Goal: Check status

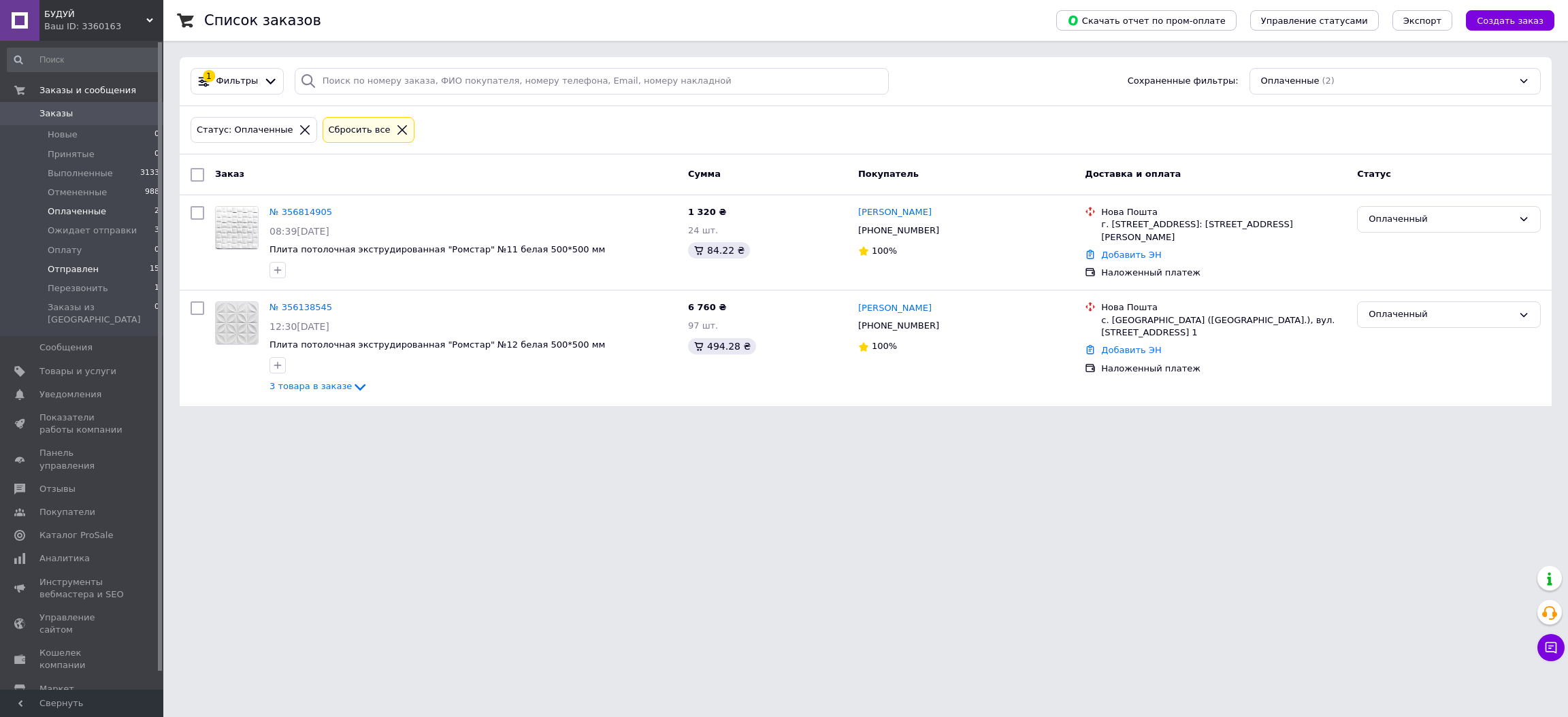
click at [128, 267] on li "Отправлен 15" at bounding box center [84, 269] width 168 height 20
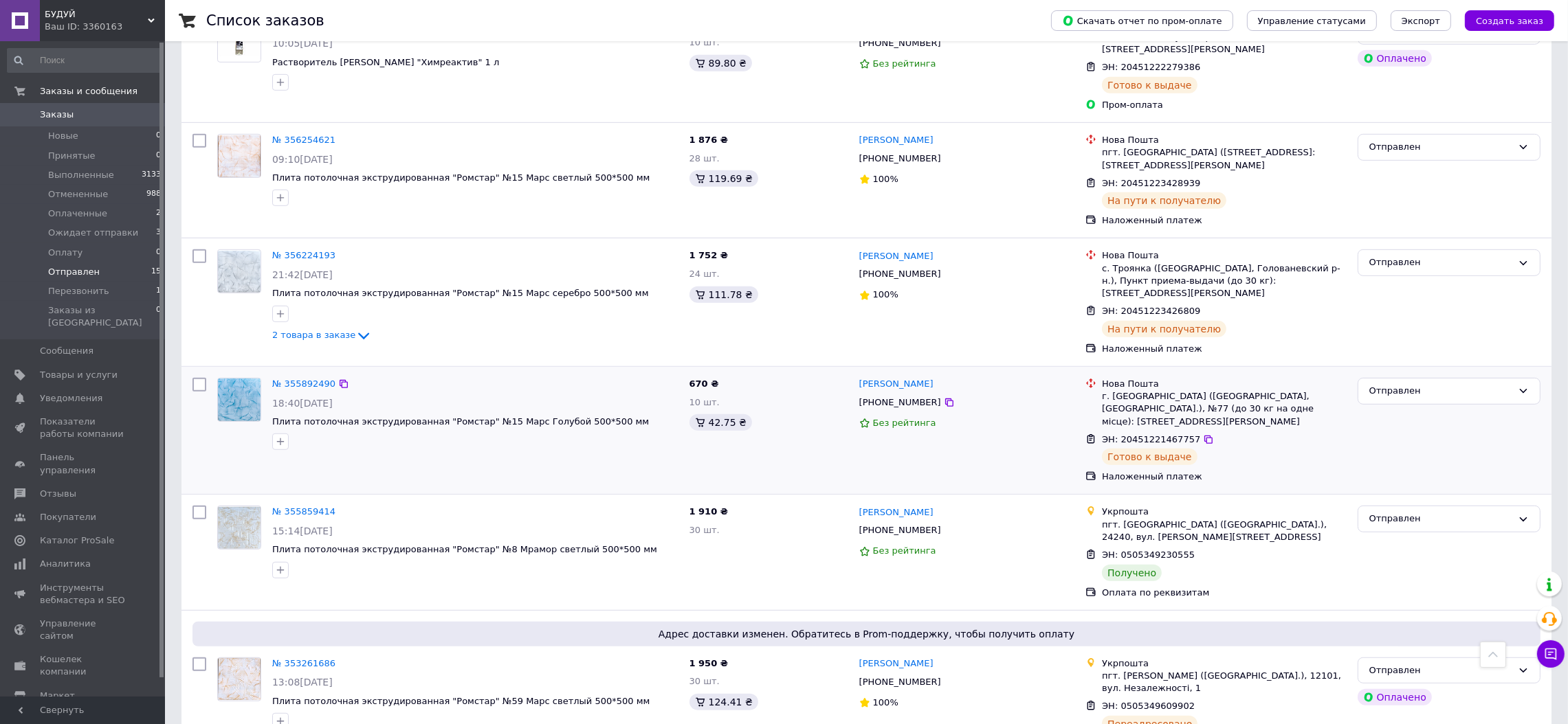
scroll to position [1218, 0]
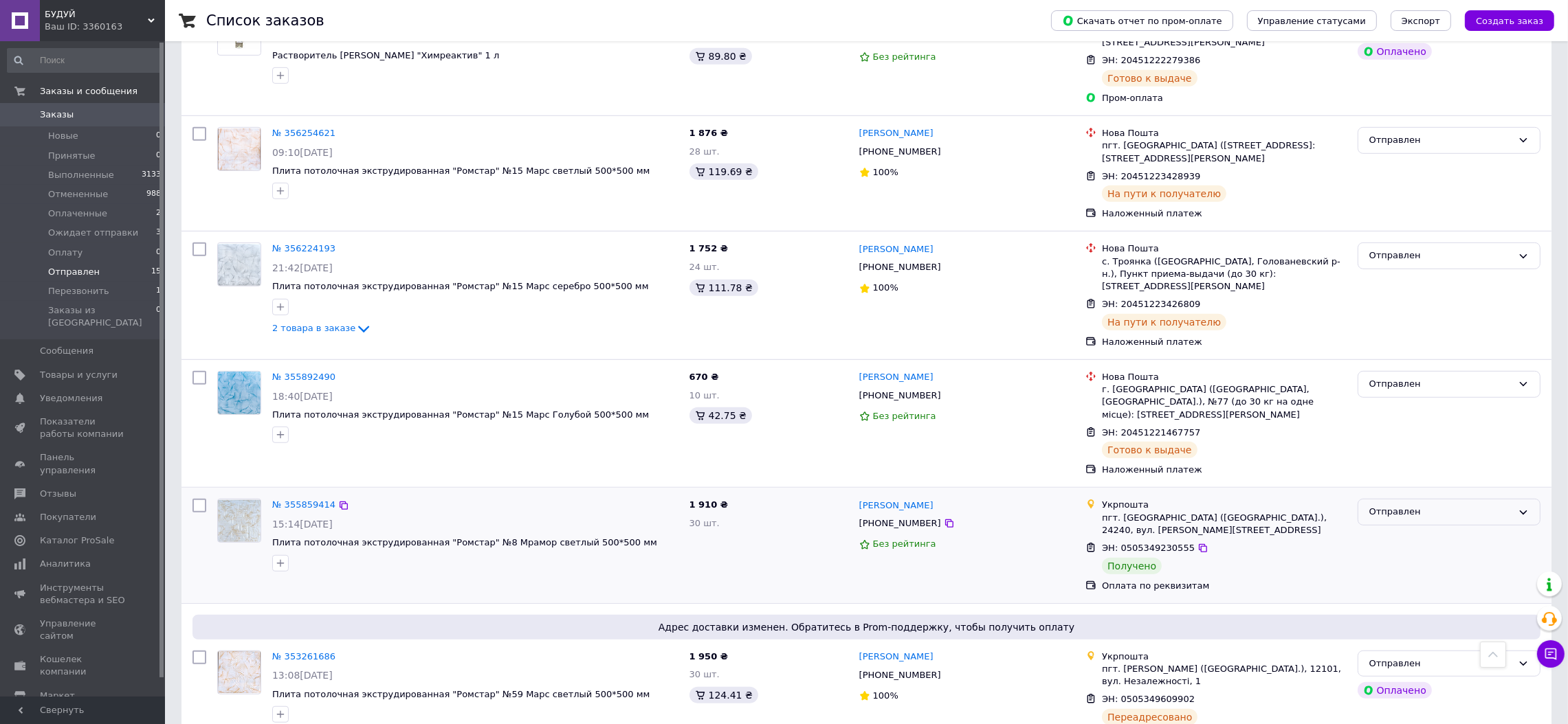
click at [1452, 505] on div "Отправлен" at bounding box center [1440, 512] width 143 height 15
click at [1425, 554] on li "Выполнен" at bounding box center [1449, 566] width 181 height 26
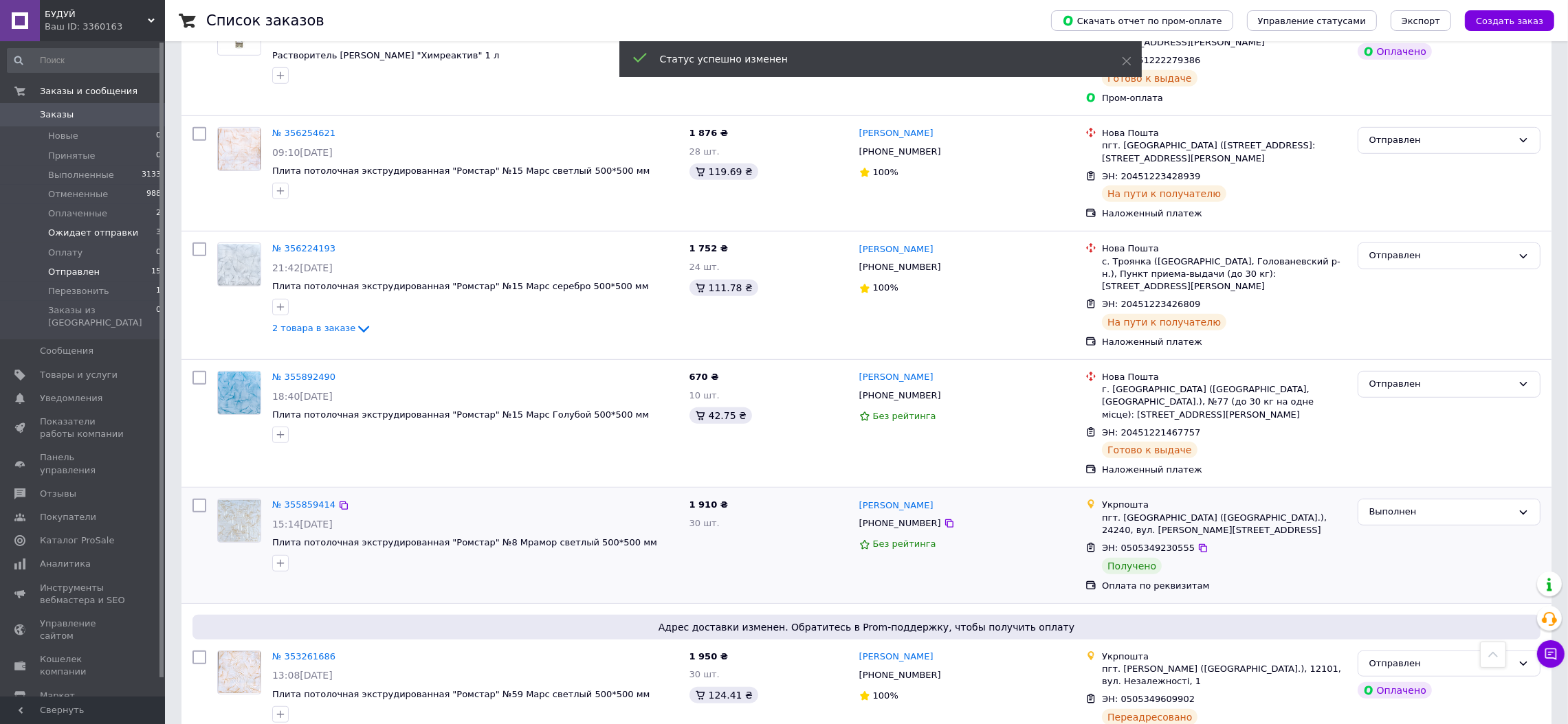
click at [130, 226] on li "Ожидает отправки 3" at bounding box center [85, 233] width 170 height 20
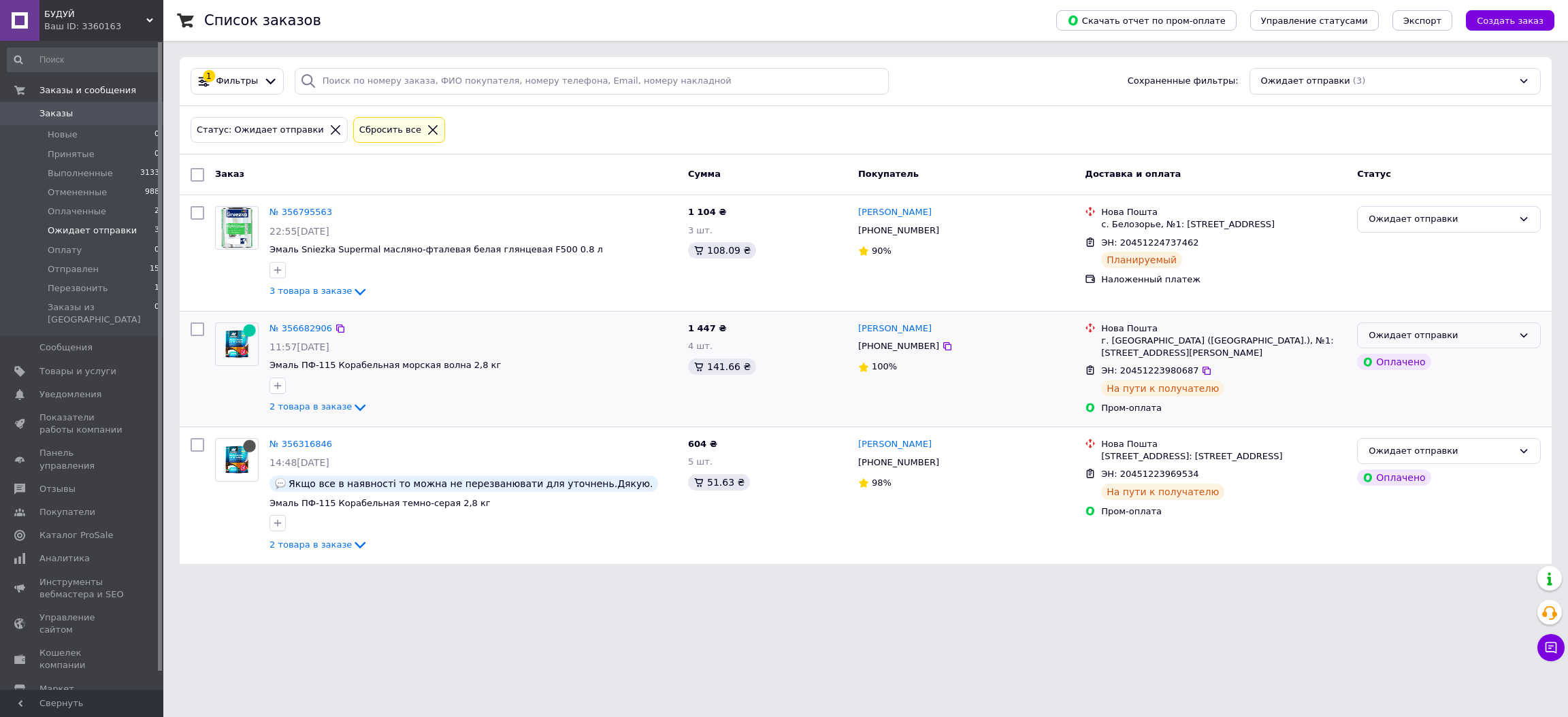
click at [1470, 342] on div "Ожидает отправки" at bounding box center [1440, 336] width 144 height 15
click at [1434, 418] on li "Отправлен" at bounding box center [1448, 427] width 182 height 25
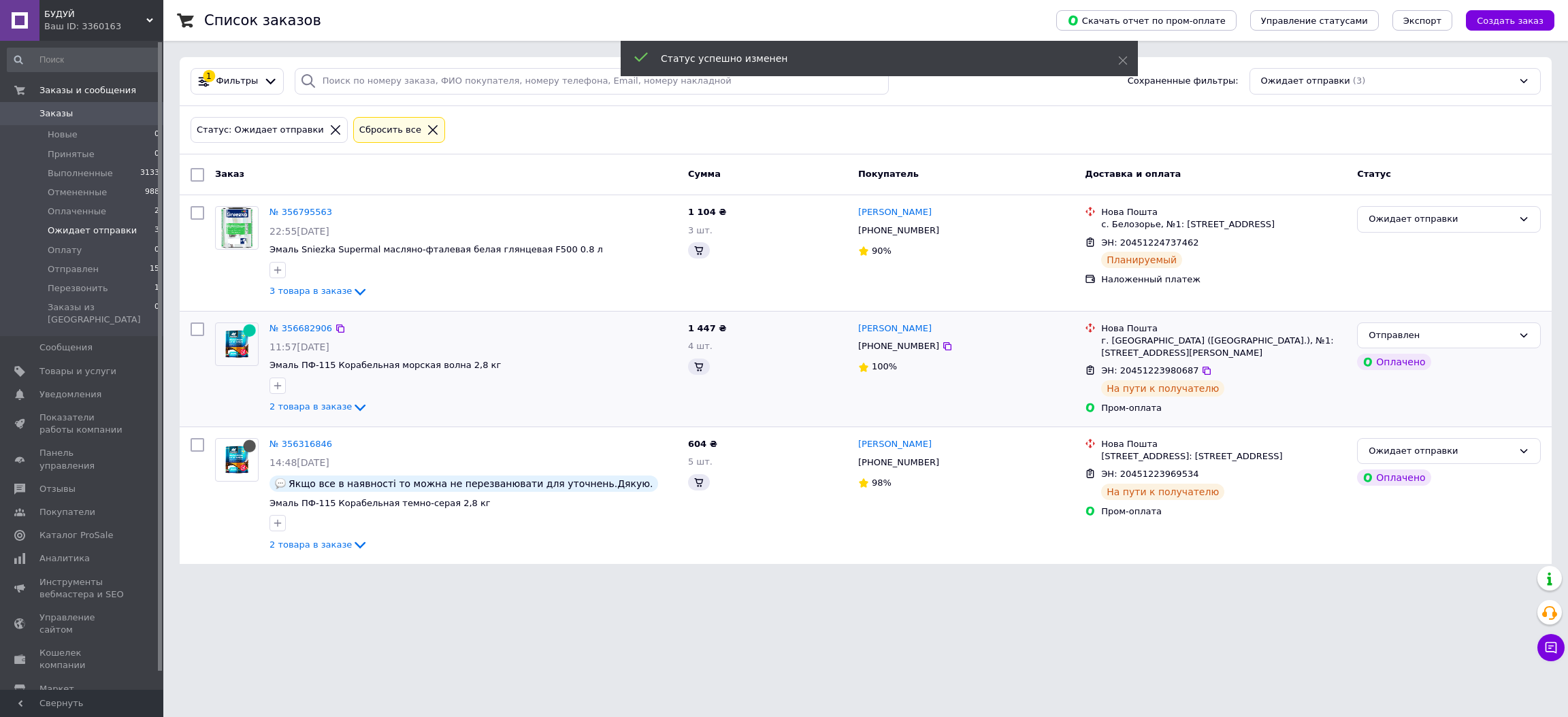
click at [1440, 449] on div "Ожидает отправки" at bounding box center [1440, 451] width 144 height 15
click at [1422, 538] on li "Отправлен" at bounding box center [1448, 543] width 182 height 25
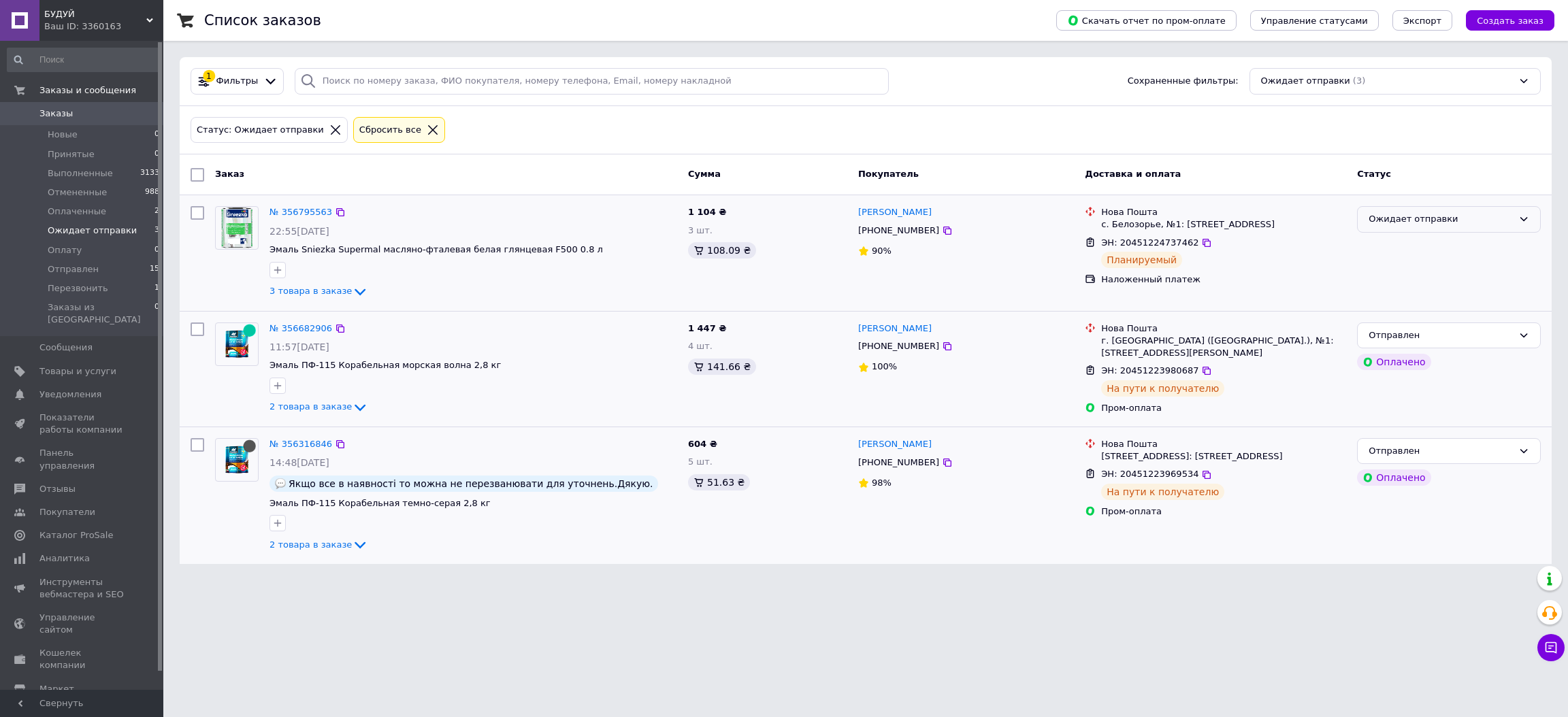
click at [1401, 219] on div "Ожидает отправки" at bounding box center [1440, 219] width 144 height 15
click at [1420, 303] on li "Отправлен" at bounding box center [1448, 312] width 182 height 25
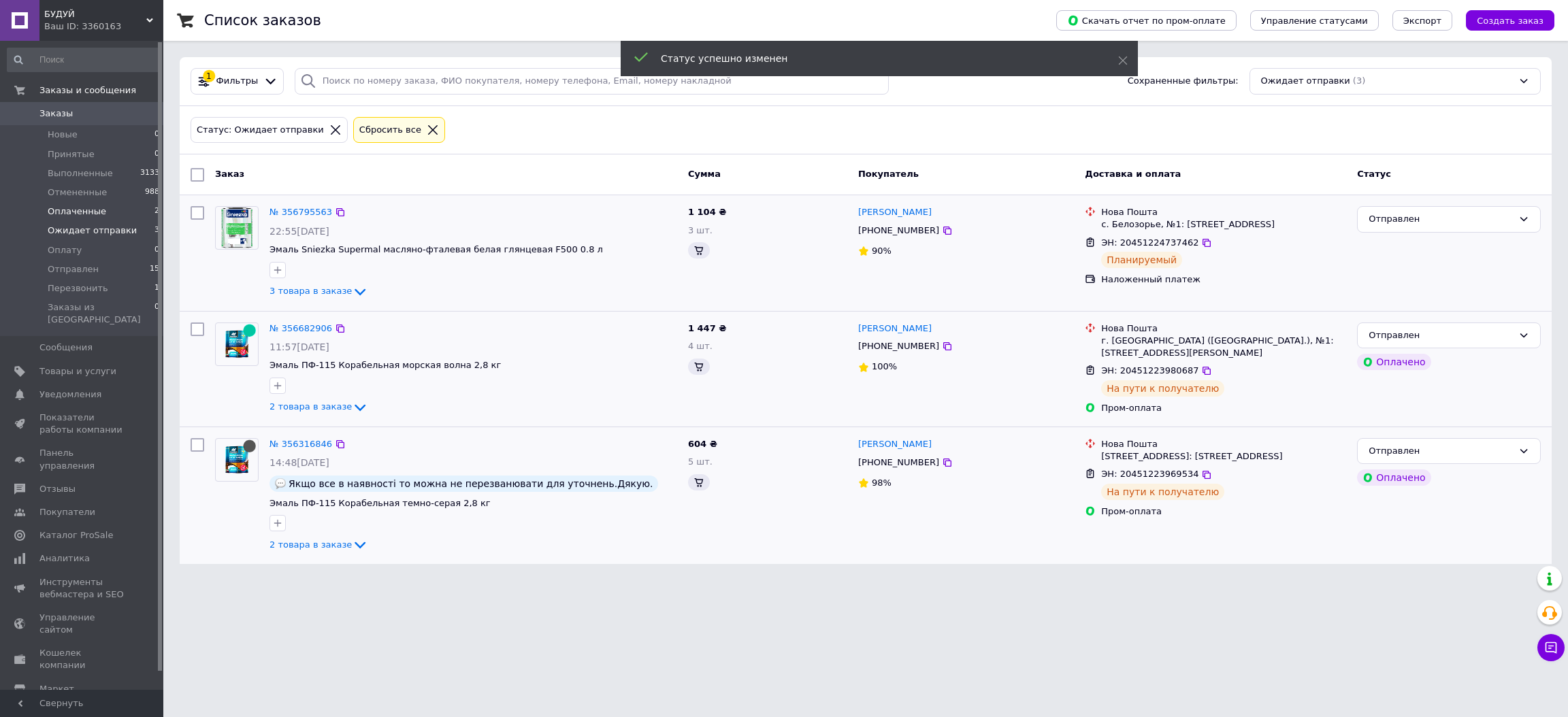
click at [128, 215] on li "Оплаченные 2" at bounding box center [84, 212] width 168 height 20
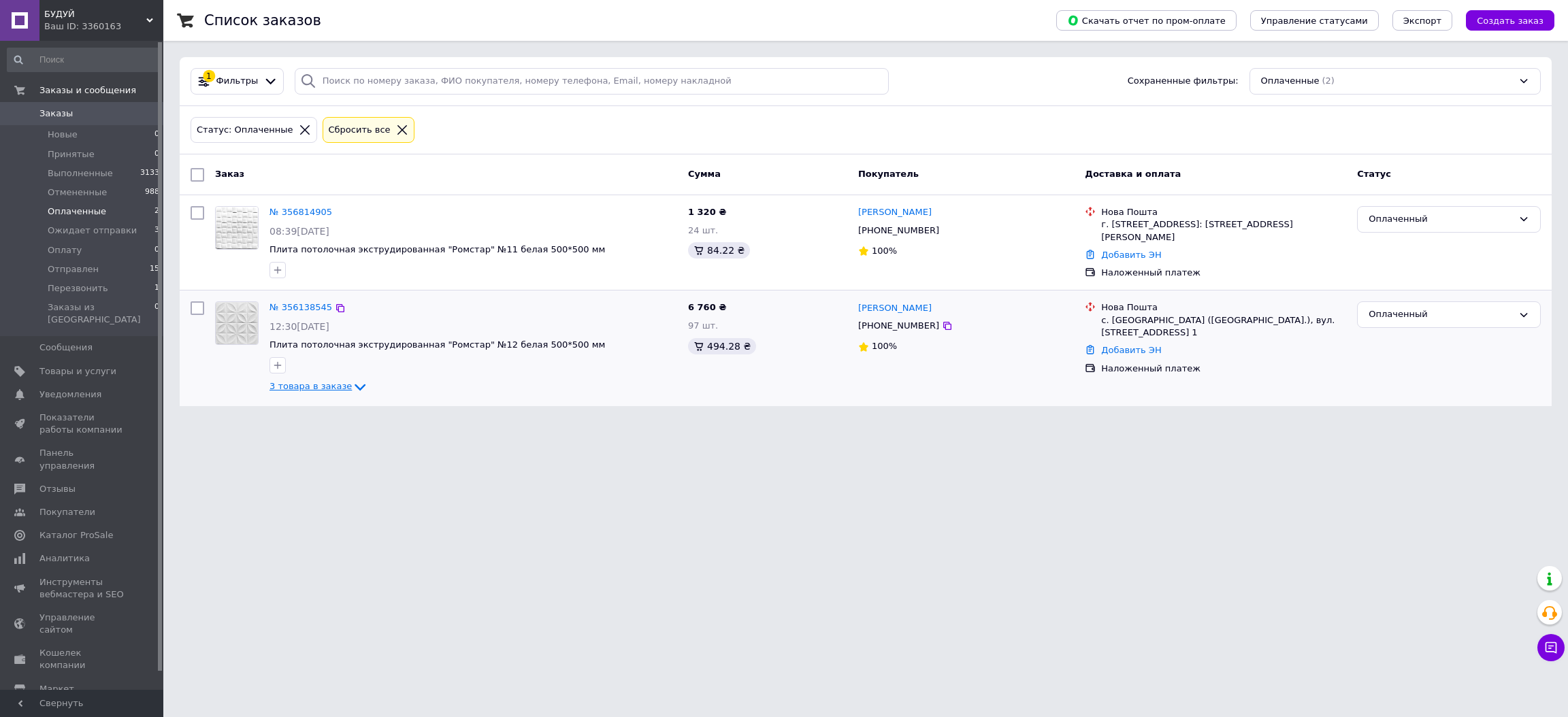
click at [322, 383] on span "3 товара в заказе" at bounding box center [310, 386] width 82 height 10
